Goal: Task Accomplishment & Management: Manage account settings

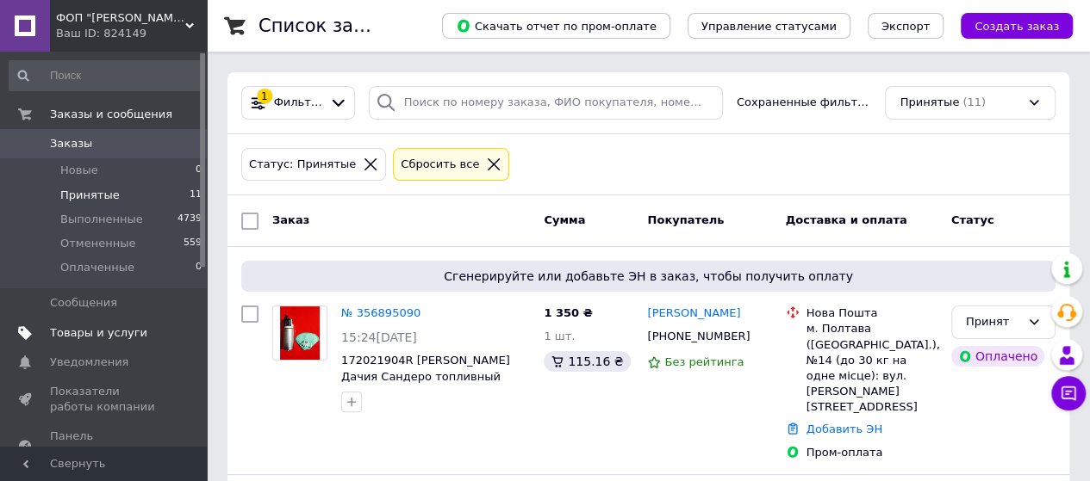
click at [69, 326] on span "Товары и услуги" at bounding box center [98, 334] width 97 height 16
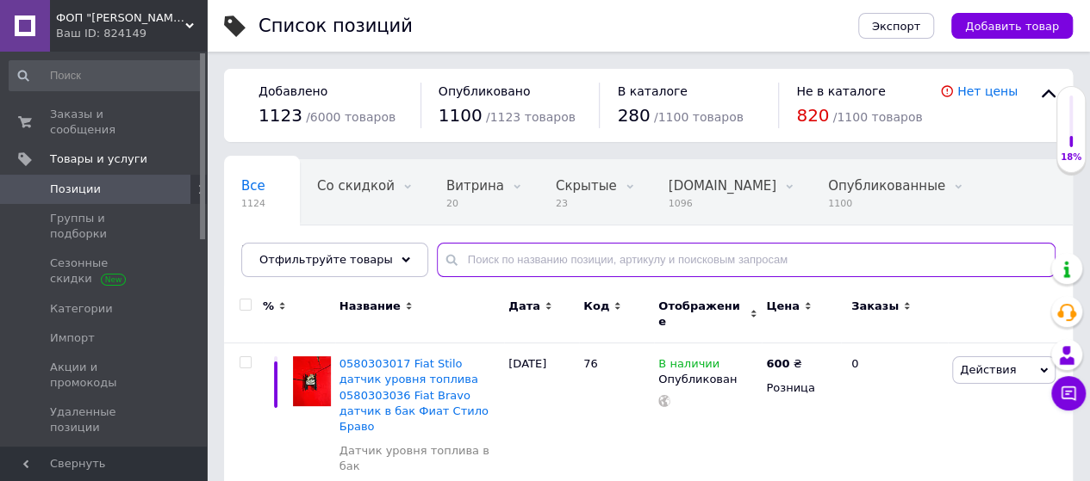
paste input "+380983765435"
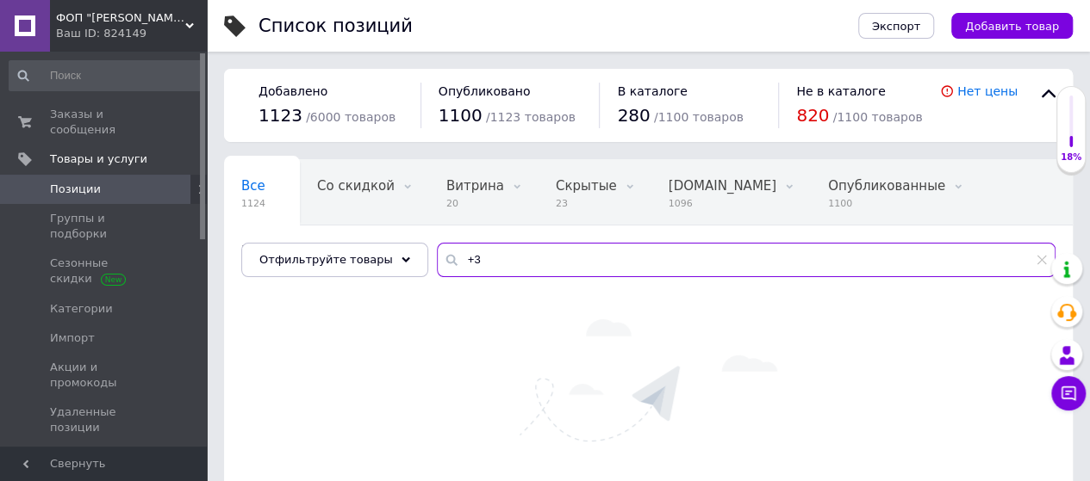
type input "+"
type input "я"
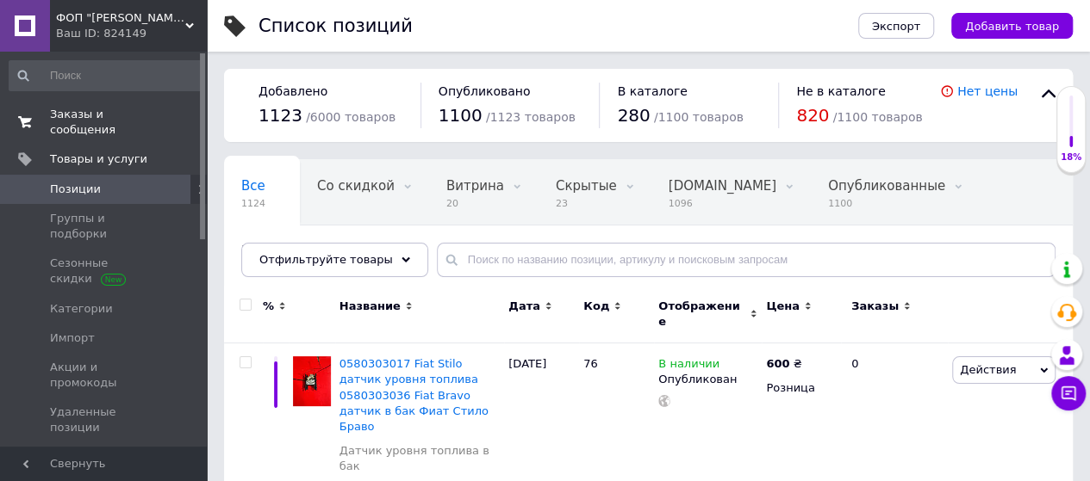
click at [107, 112] on span "Заказы и сообщения" at bounding box center [104, 122] width 109 height 31
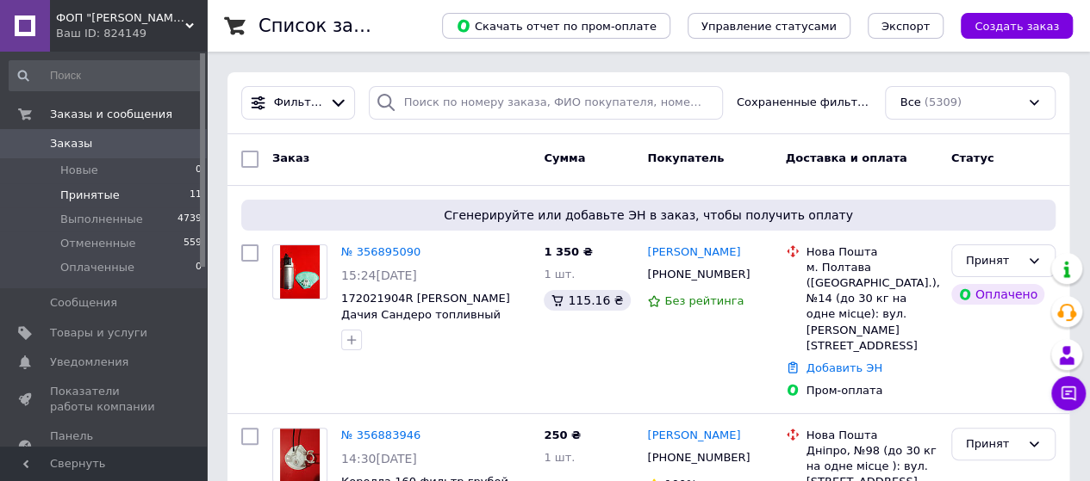
click at [100, 192] on span "Принятые" at bounding box center [89, 196] width 59 height 16
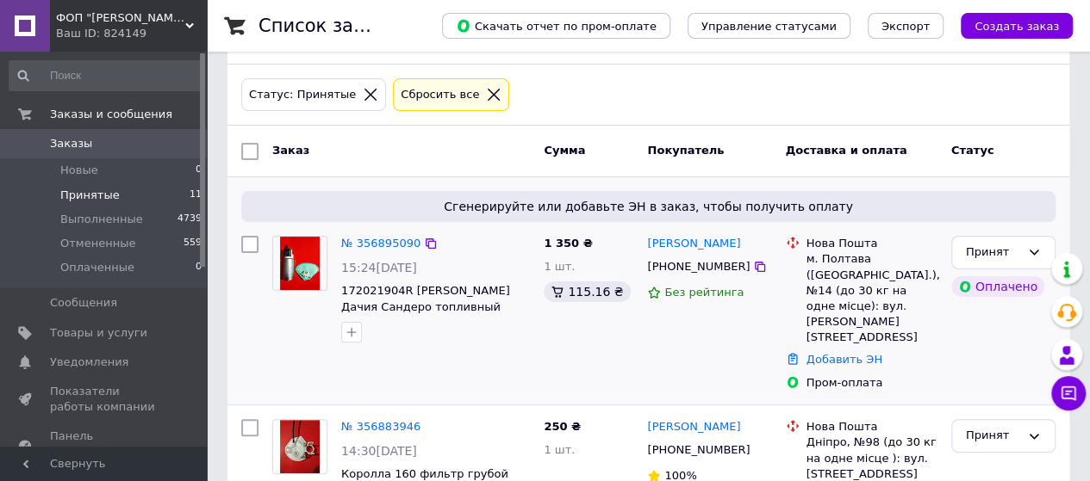
scroll to position [86, 0]
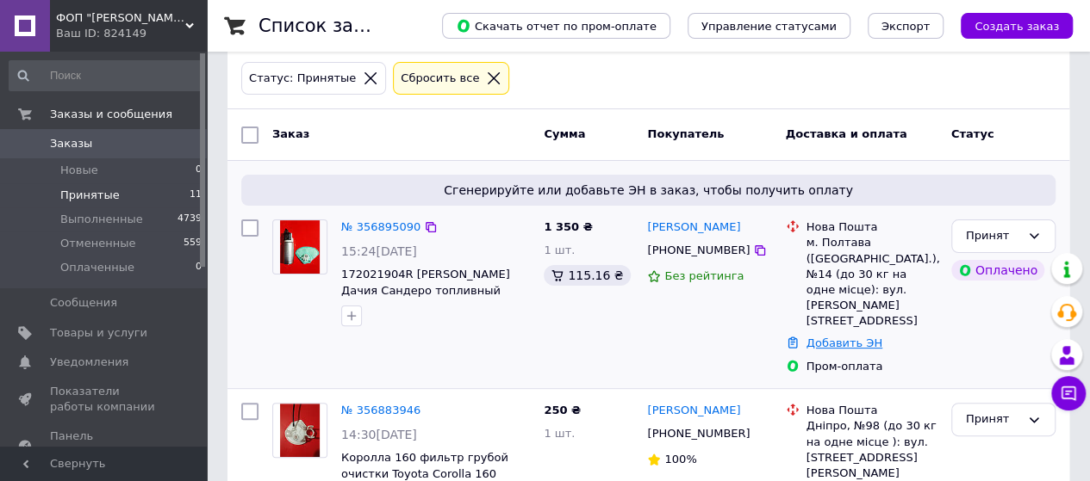
click at [851, 337] on link "Добавить ЭН" at bounding box center [844, 343] width 76 height 13
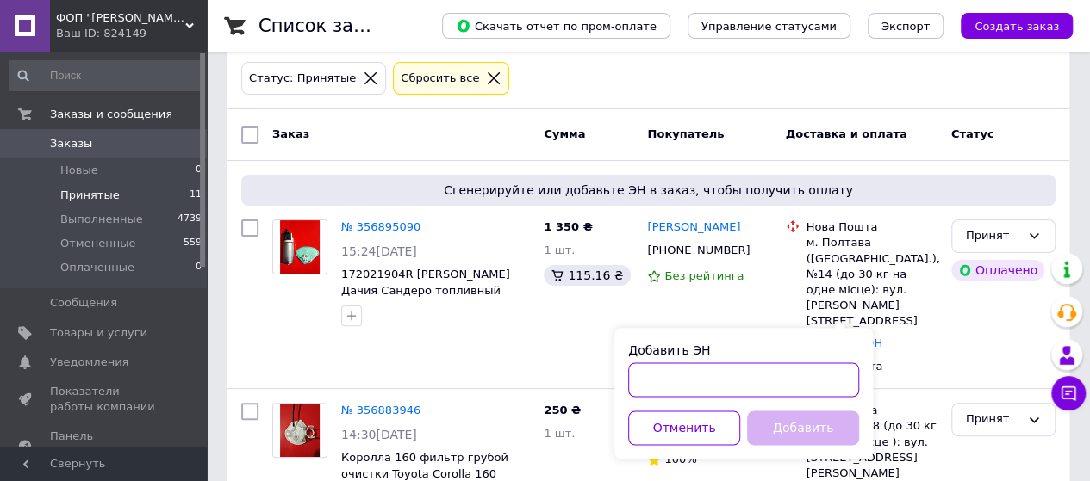
click at [656, 382] on input "Добавить ЭН" at bounding box center [743, 380] width 231 height 34
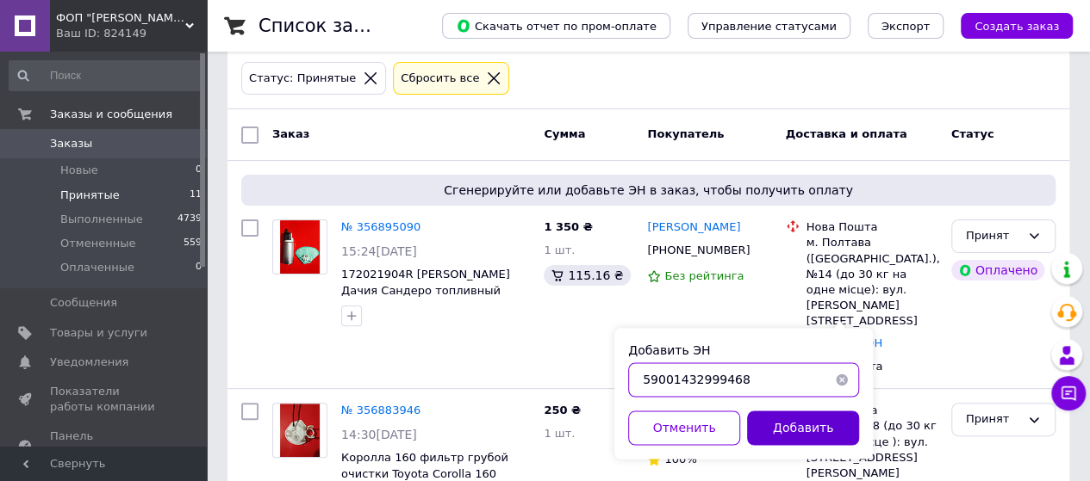
type input "59001432999468"
click at [778, 424] on button "Добавить" at bounding box center [803, 428] width 112 height 34
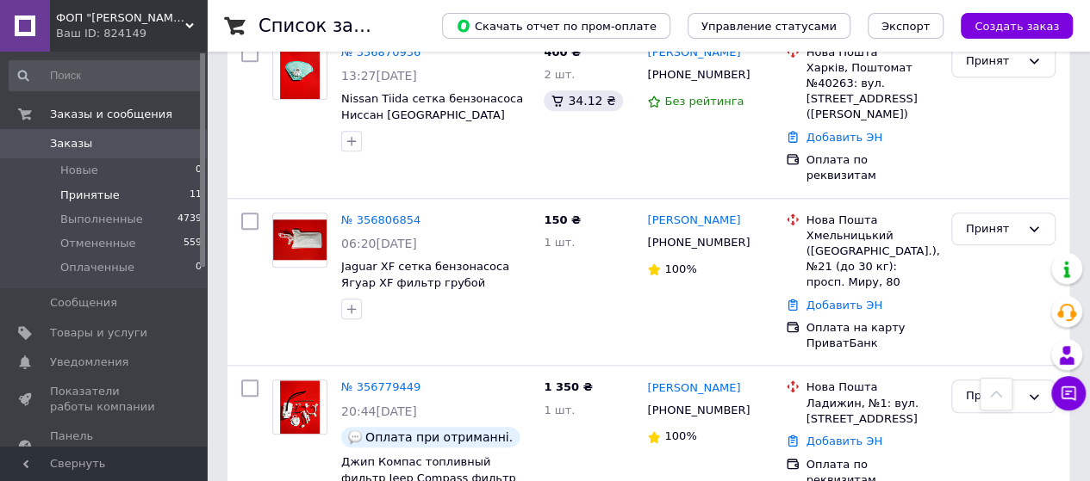
scroll to position [861, 0]
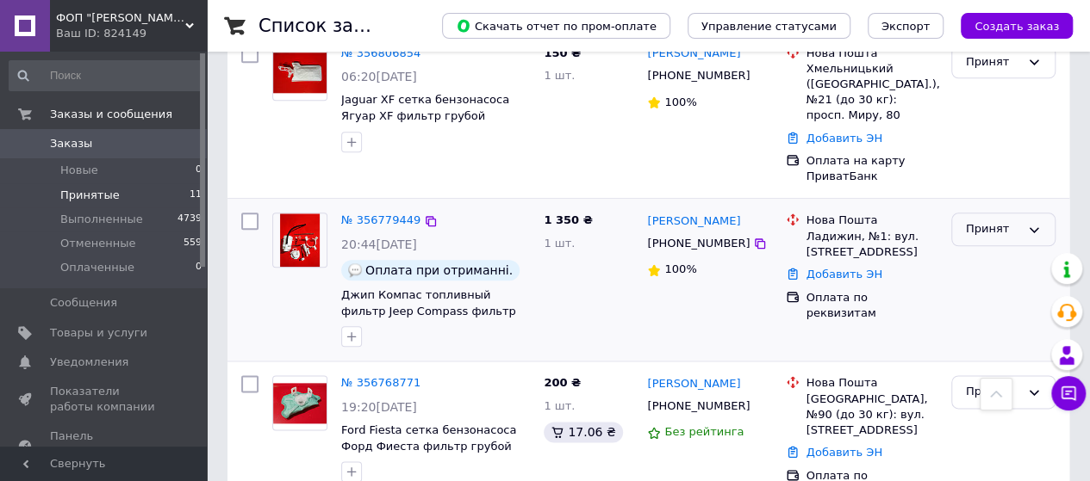
click at [1011, 220] on div "Принят" at bounding box center [993, 229] width 54 height 18
click at [991, 250] on li "Выполнен" at bounding box center [1003, 266] width 102 height 32
click at [711, 214] on link "[PERSON_NAME]" at bounding box center [693, 222] width 93 height 16
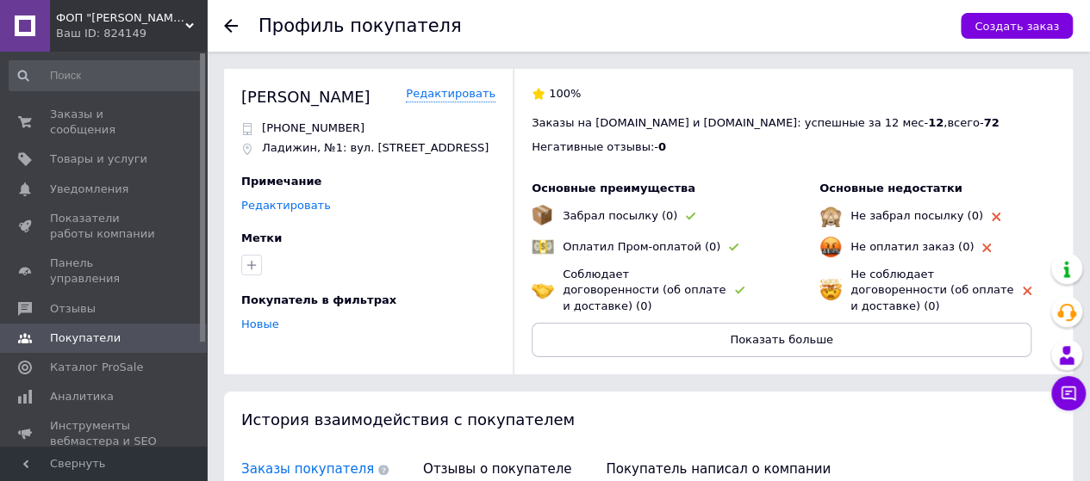
click at [310, 203] on link "Редактировать" at bounding box center [286, 206] width 90 height 14
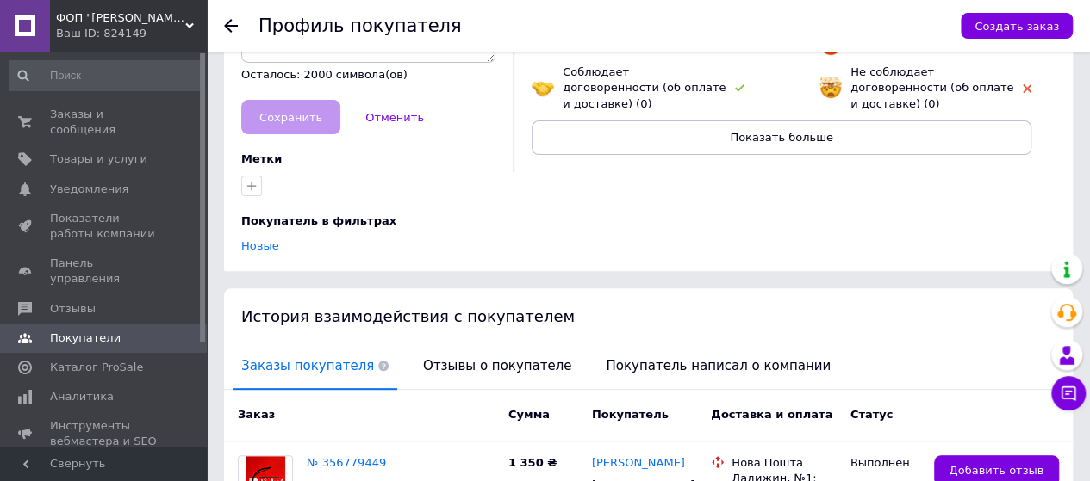
scroll to position [47, 0]
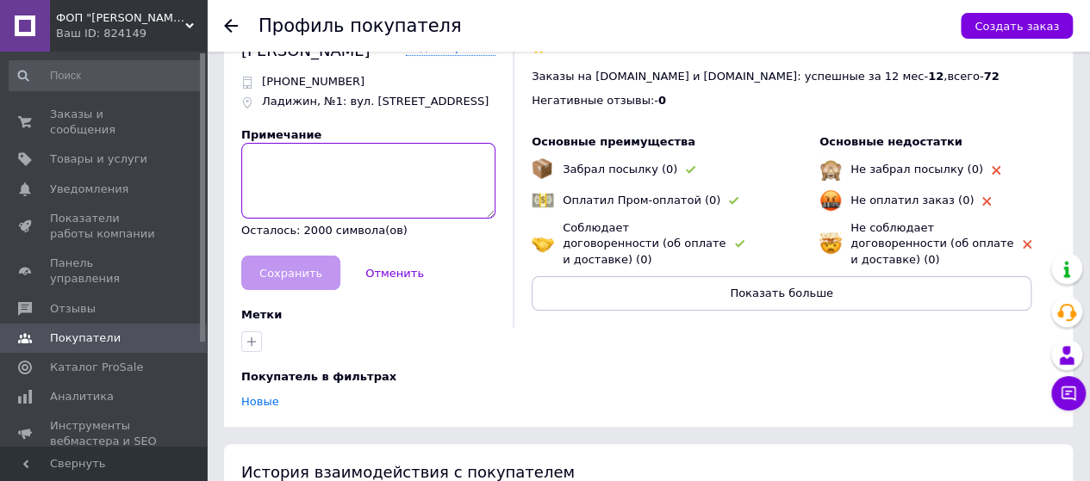
click at [339, 158] on textarea at bounding box center [368, 181] width 254 height 76
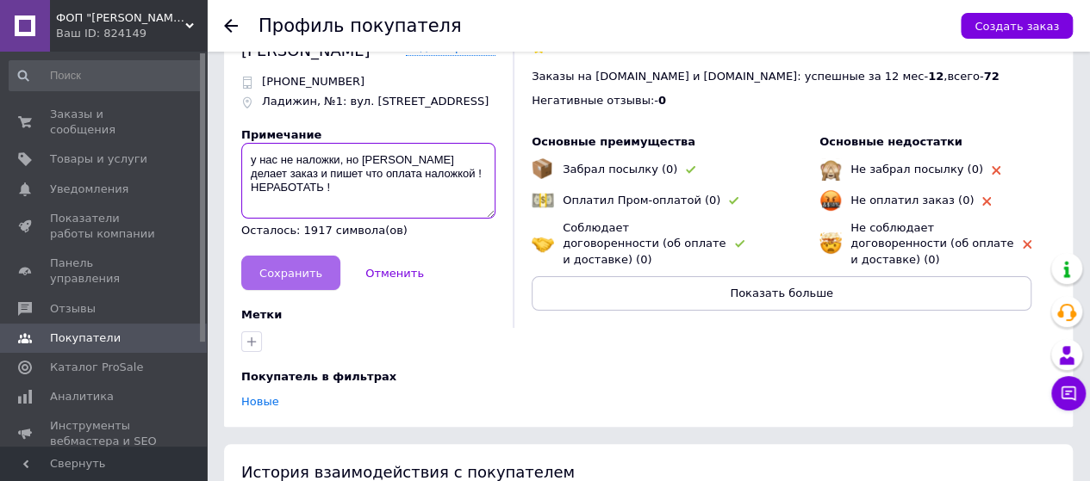
type textarea "у нас не наложки, но [PERSON_NAME] делает заказ и пишет что оплата наложкой ! Н…"
click at [268, 269] on span "Сохранить" at bounding box center [290, 273] width 63 height 13
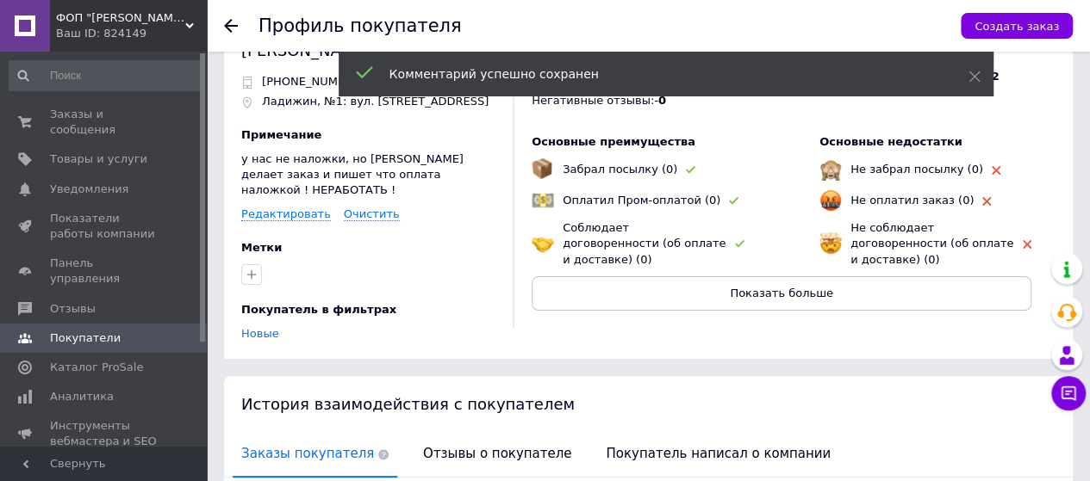
click at [332, 157] on p "у нас не наложки, но [PERSON_NAME] делает заказ и пишет что оплата наложкой ! Н…" at bounding box center [368, 175] width 254 height 47
click at [277, 208] on link "Редактировать" at bounding box center [286, 215] width 90 height 14
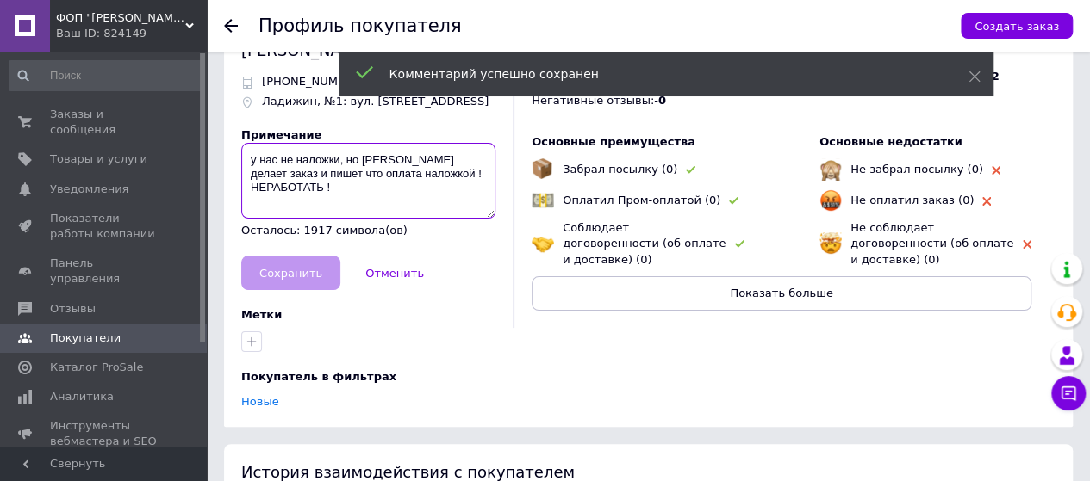
click at [343, 156] on textarea "у нас не наложки, но [PERSON_NAME] делает заказ и пишет что оплата наложкой ! Н…" at bounding box center [368, 181] width 254 height 76
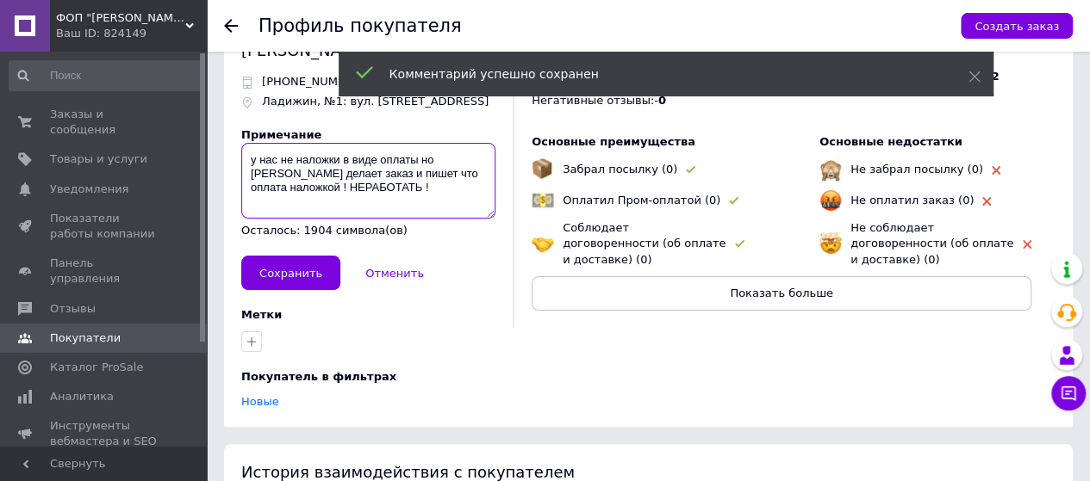
click at [289, 158] on textarea "у нас не наложки в виде оплаты но [PERSON_NAME] делает заказ и пишет что оплата…" at bounding box center [368, 181] width 254 height 76
click at [422, 158] on textarea "у нас нет наложки в виде оплаты но клиент делает заказ и пишет что оплата налож…" at bounding box center [368, 181] width 254 height 76
type textarea "у нас нет наложки в виде оплаты, но [PERSON_NAME] делает заказ и пишет что опла…"
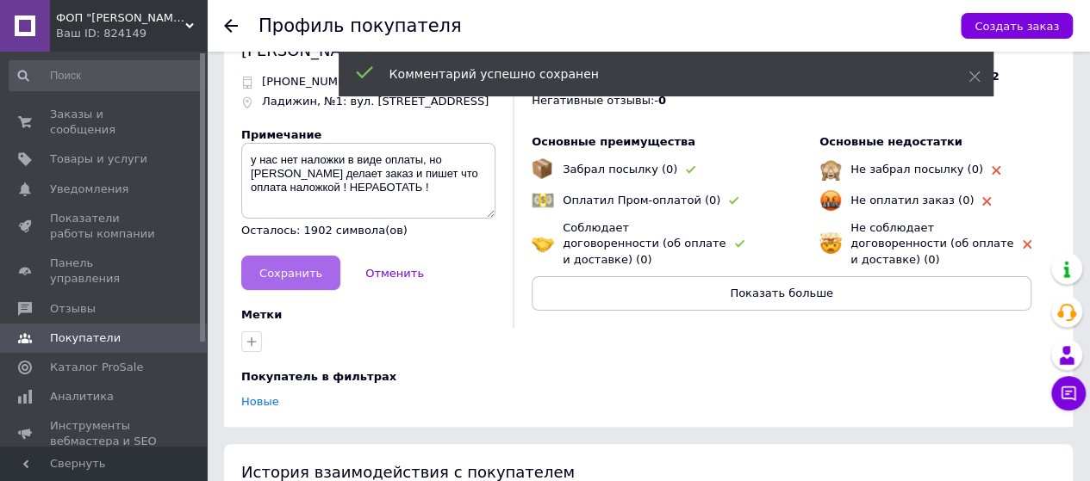
click at [300, 268] on span "Сохранить" at bounding box center [290, 273] width 63 height 13
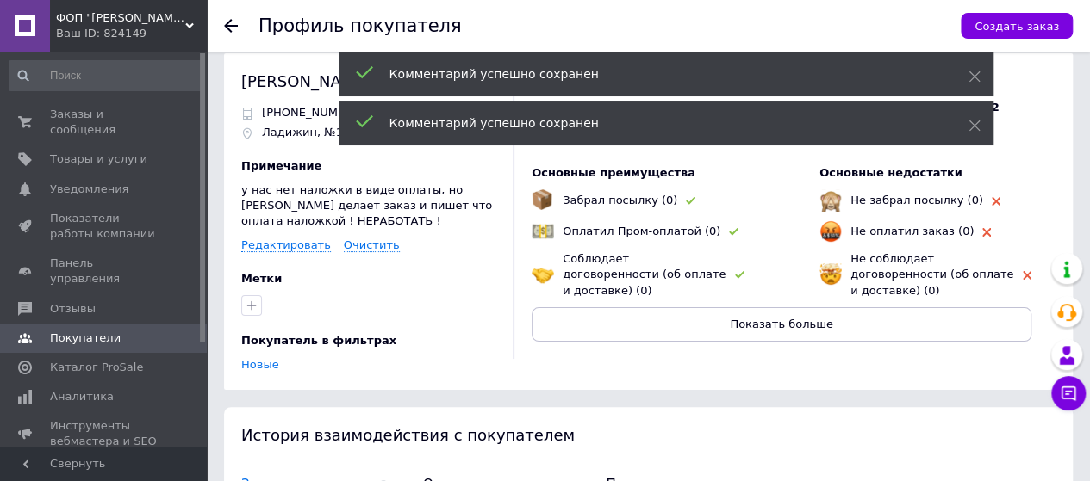
scroll to position [0, 0]
